Goal: Find specific page/section: Find specific page/section

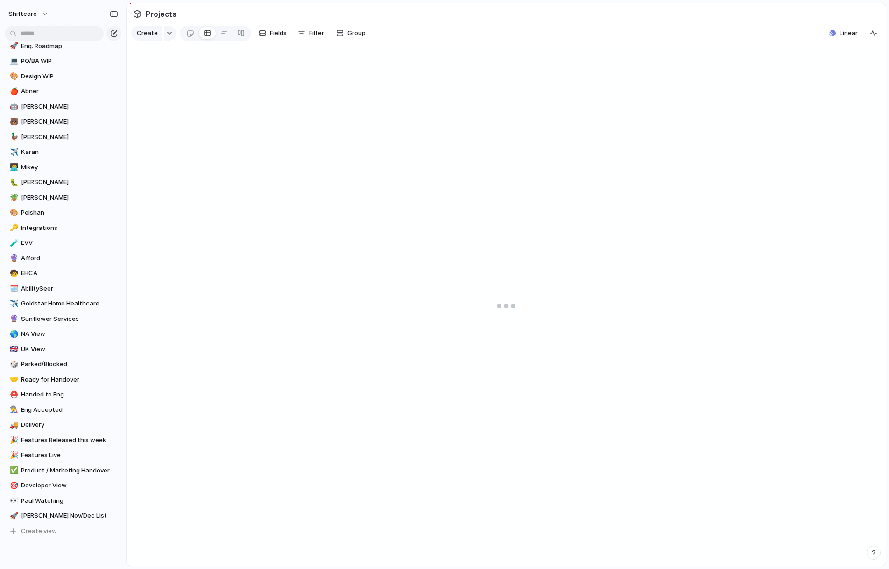
scroll to position [164, 0]
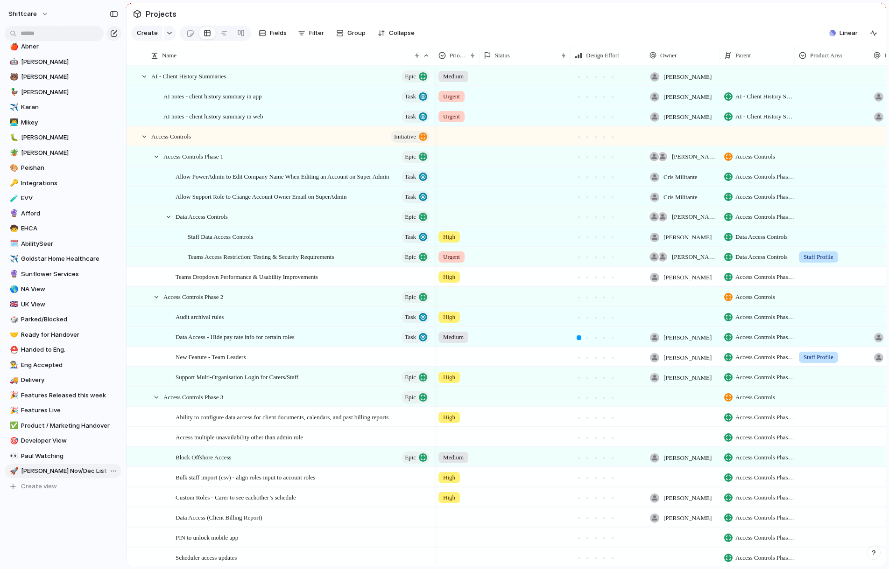
click at [50, 471] on span "[PERSON_NAME] Nov/Dec List" at bounding box center [69, 471] width 97 height 9
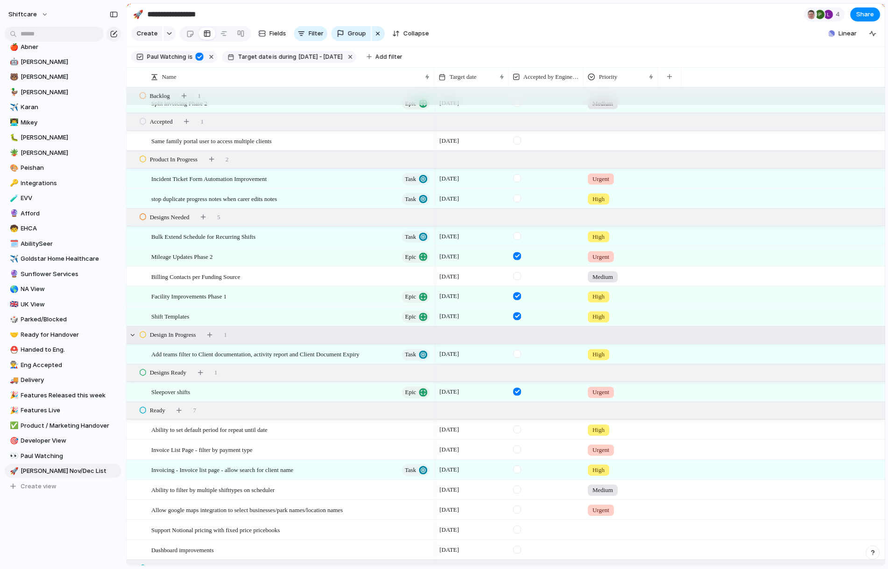
scroll to position [14, 0]
